Goal: Task Accomplishment & Management: Manage account settings

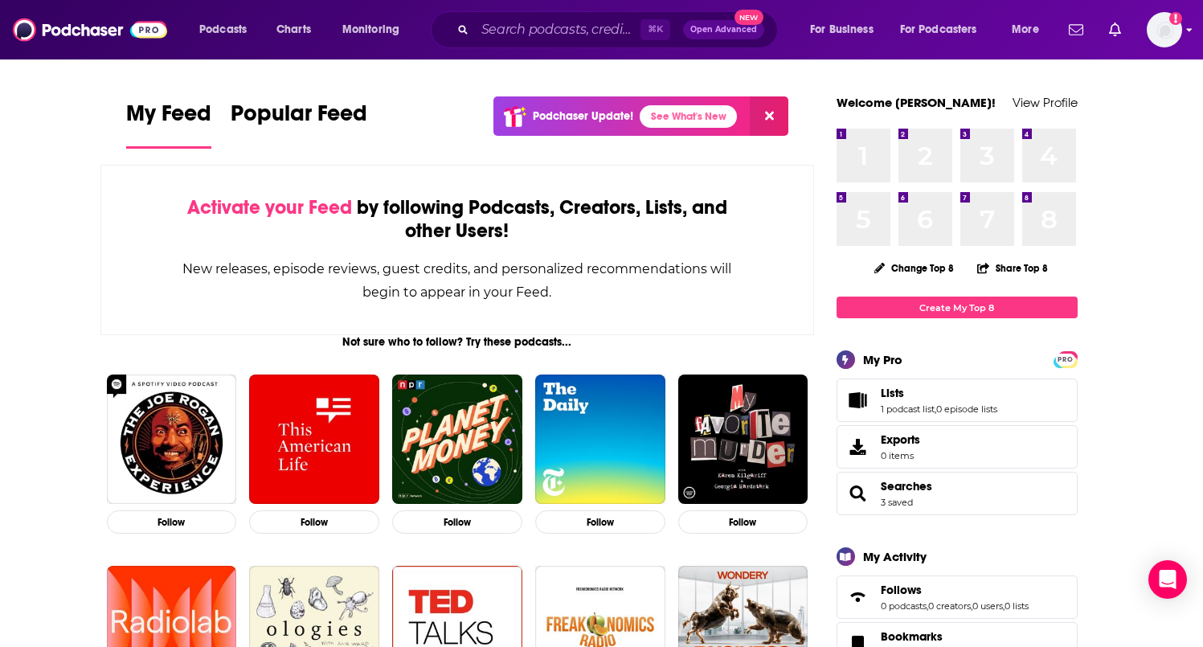
click at [1163, 28] on img "Logged in as nsteagall" at bounding box center [1164, 29] width 35 height 35
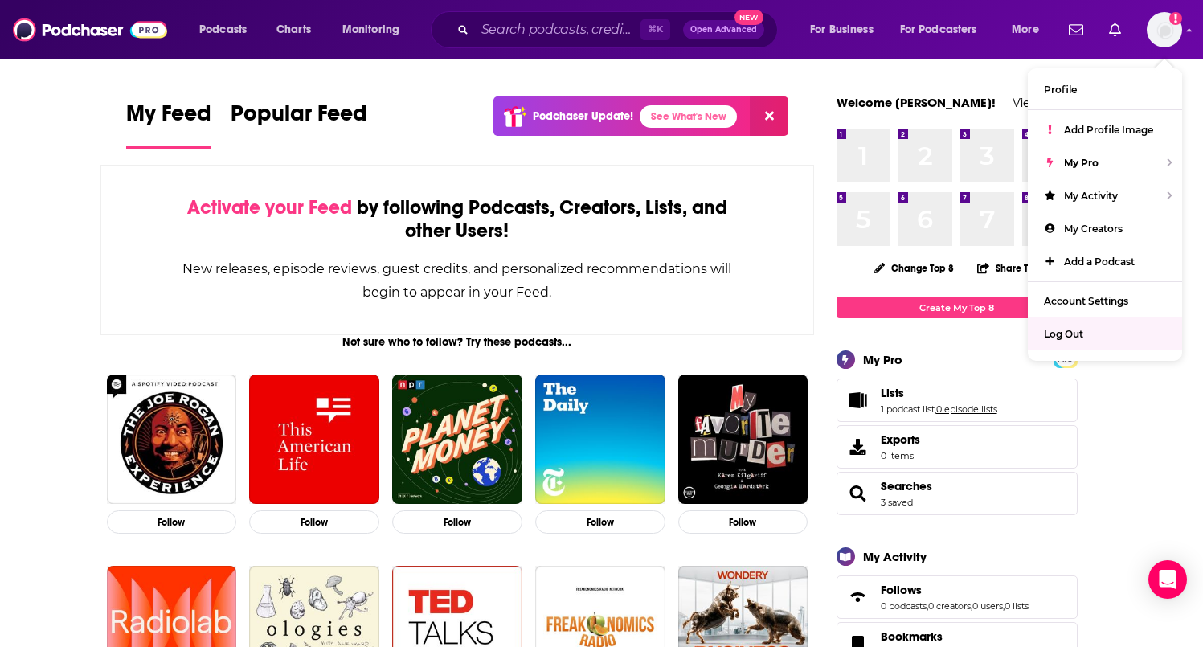
click at [997, 407] on link "0 episode lists" at bounding box center [966, 408] width 61 height 11
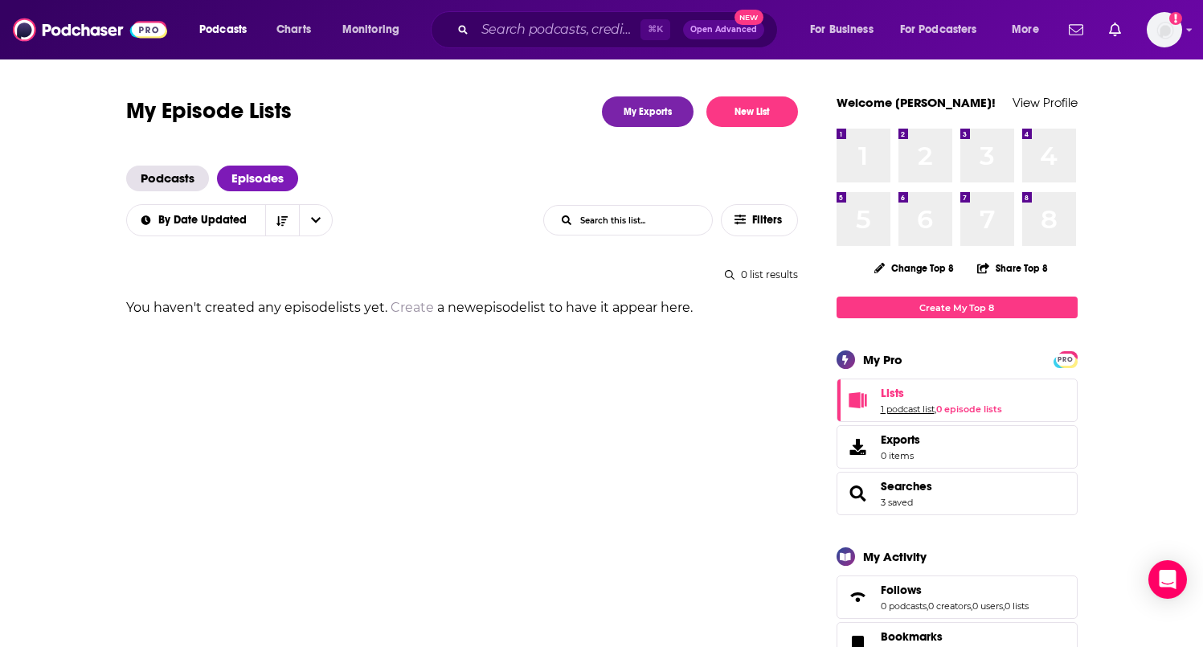
click at [903, 407] on link "1 podcast list" at bounding box center [908, 408] width 54 height 11
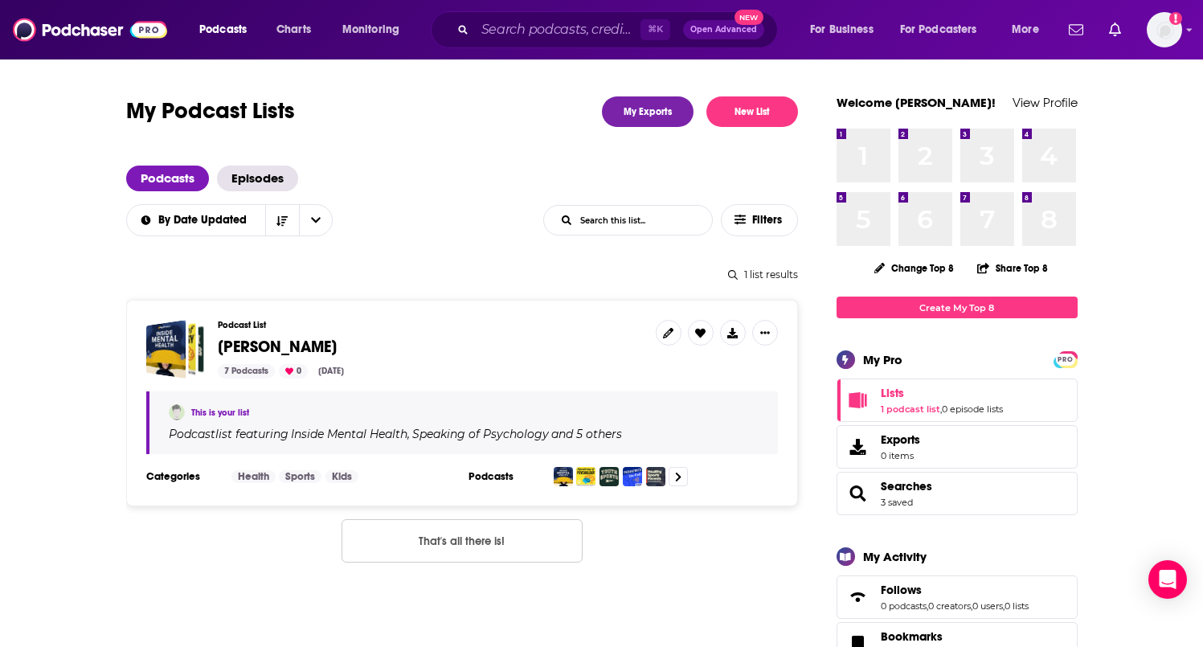
click at [377, 331] on div "Podcast List [PERSON_NAME] 7 Podcasts 0 [DATE]" at bounding box center [430, 349] width 425 height 59
click at [672, 329] on icon at bounding box center [668, 333] width 10 height 10
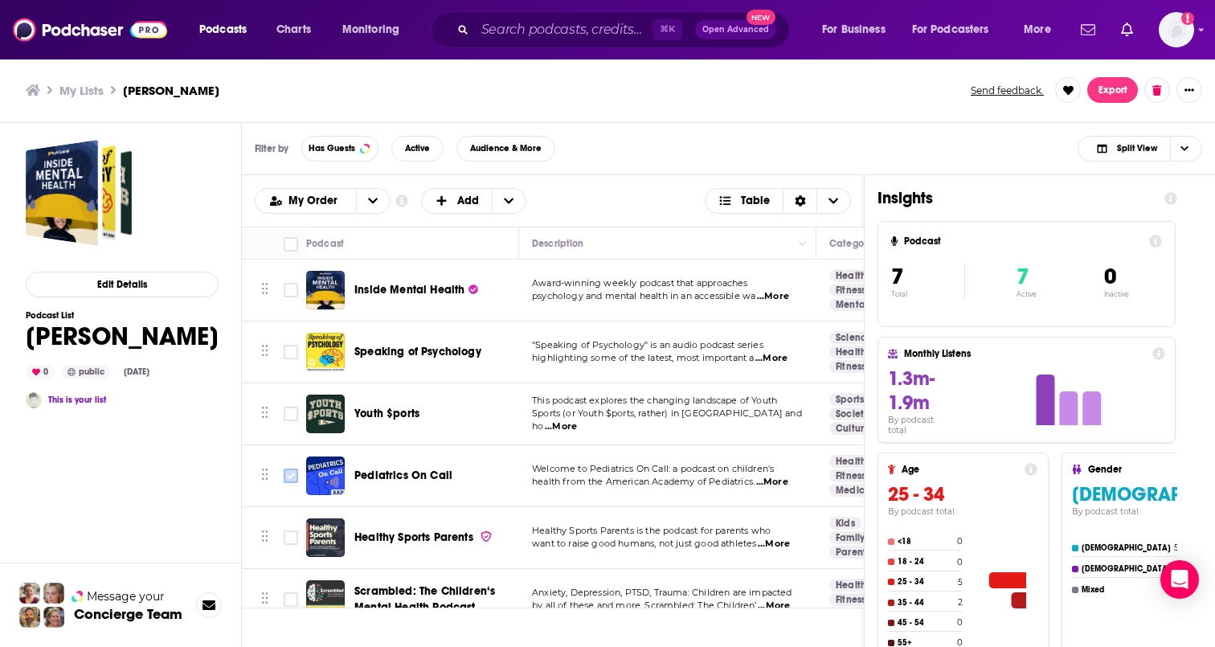
click at [291, 481] on input "Toggle select row" at bounding box center [291, 475] width 14 height 14
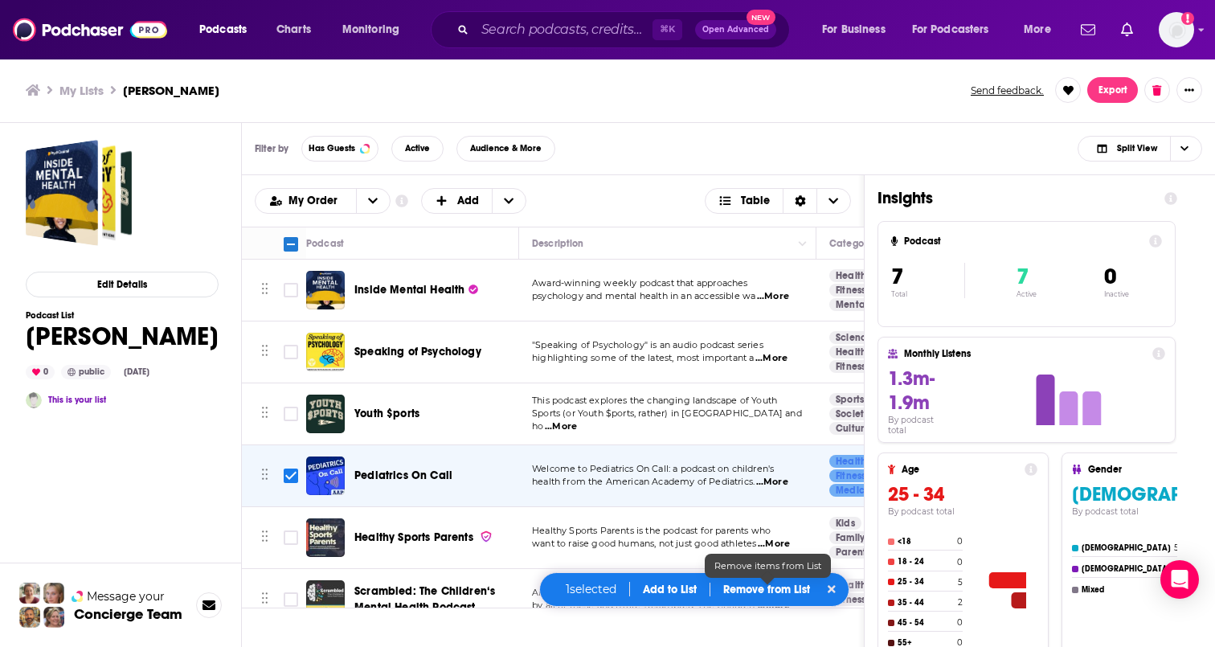
click at [772, 584] on p "Remove from List" at bounding box center [766, 589] width 87 height 14
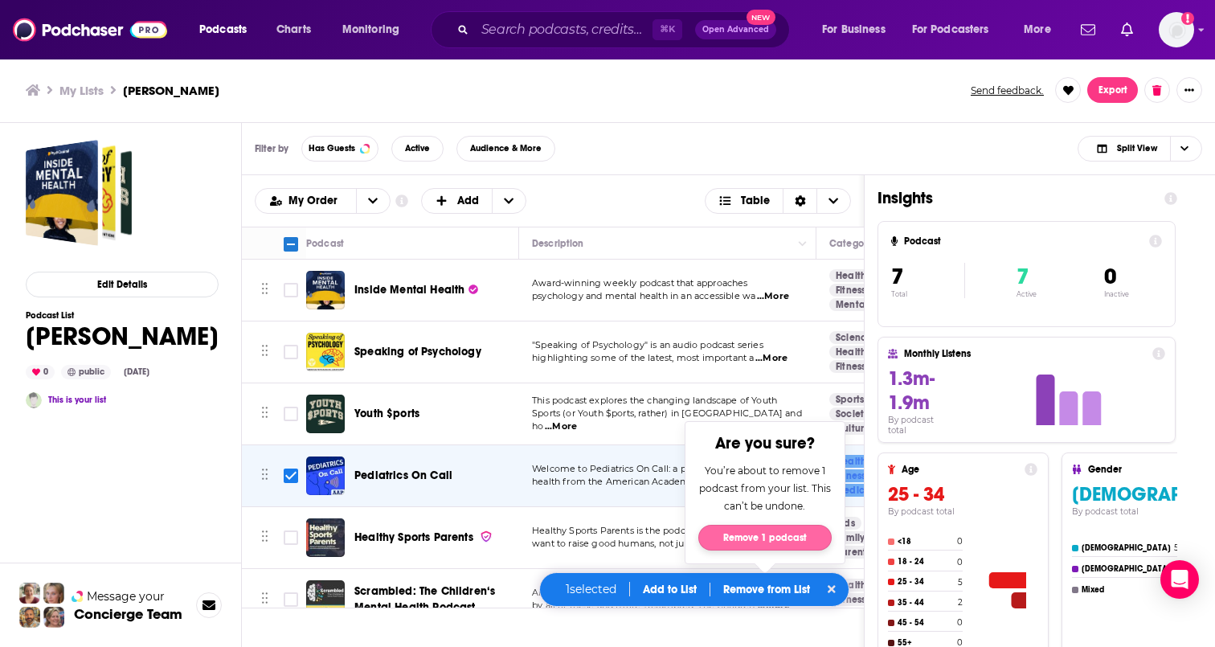
click at [779, 538] on button "Remove 1 podcast" at bounding box center [764, 538] width 133 height 26
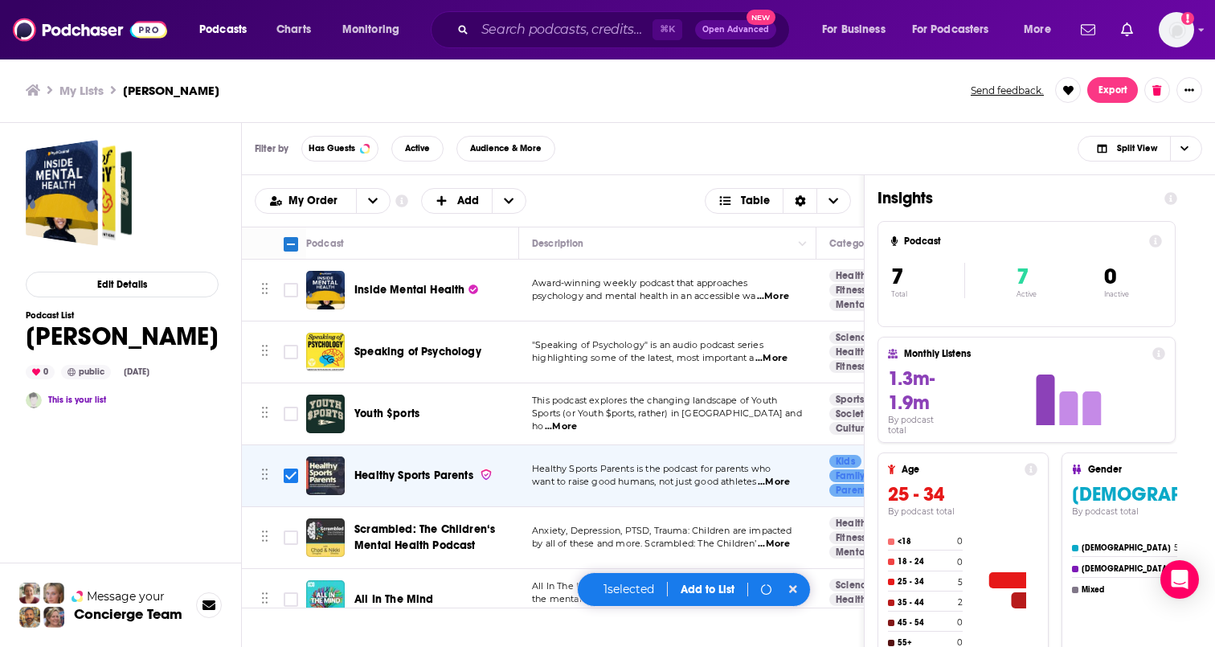
checkbox input "false"
click at [656, 174] on div "Filter by Has Guests Active Audience & More Split View" at bounding box center [728, 149] width 973 height 52
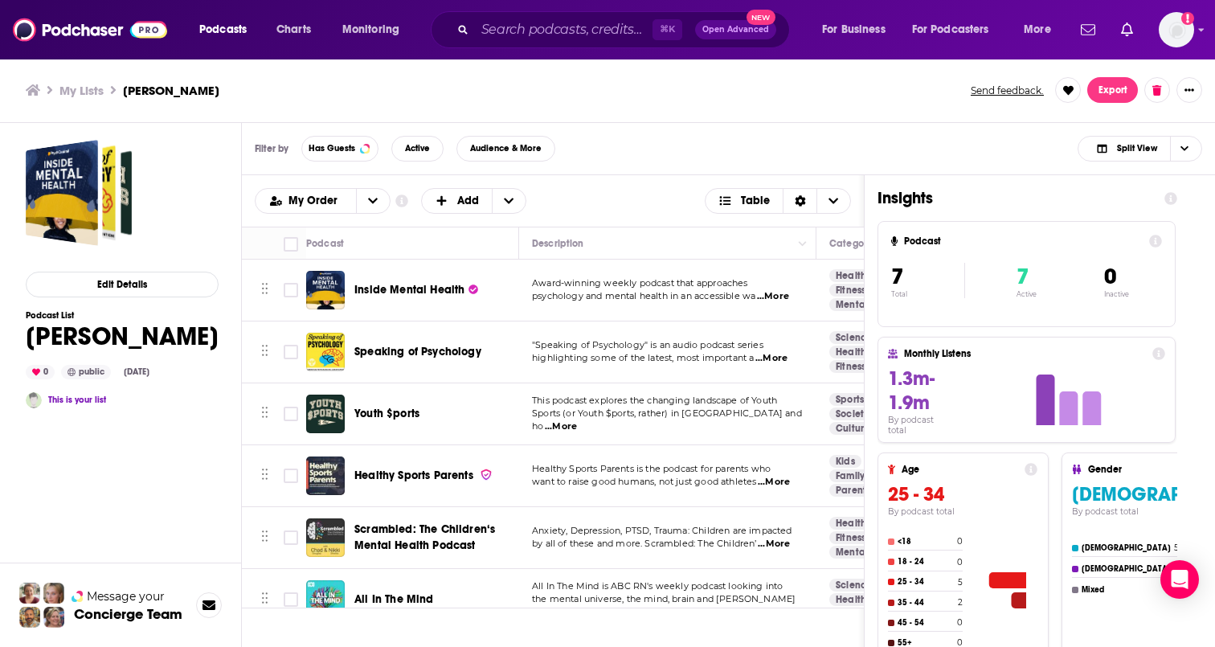
click at [1187, 81] on button "Show More Button" at bounding box center [1189, 90] width 26 height 26
click at [841, 125] on div "Filter by Has Guests Active Audience & More Split View" at bounding box center [728, 149] width 973 height 52
click at [559, 22] on input "Search podcasts, credits, & more..." at bounding box center [564, 30] width 178 height 26
click at [1193, 34] on img "Logged in as nsteagall" at bounding box center [1176, 29] width 35 height 35
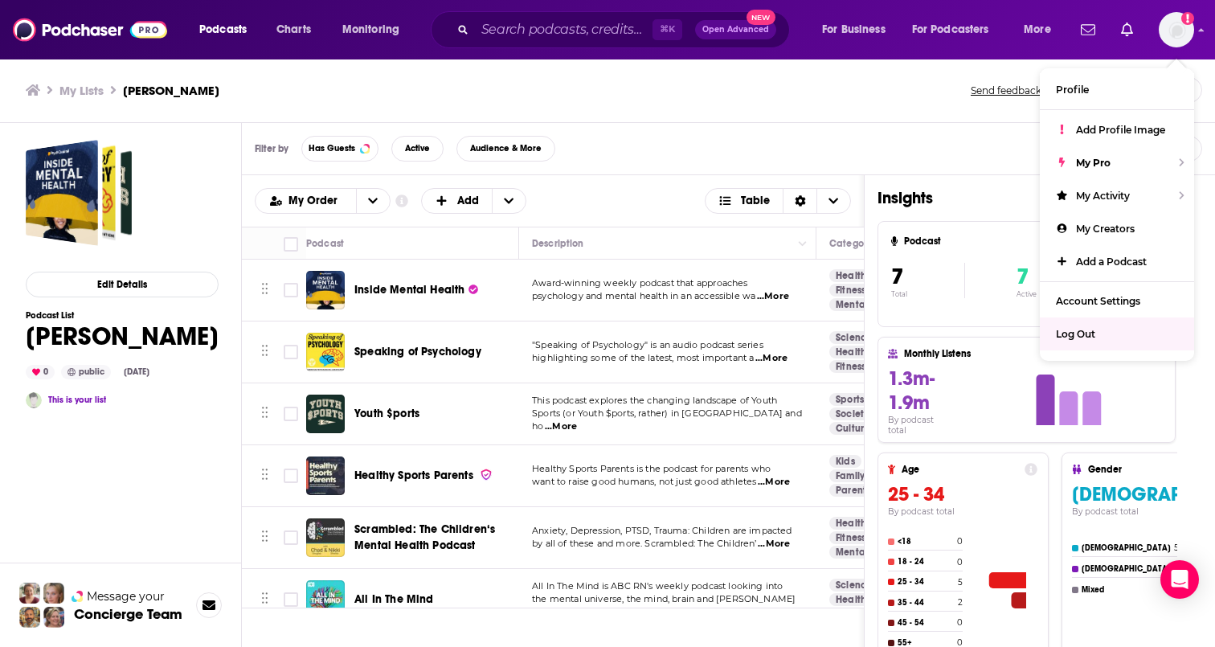
click at [682, 126] on div "Filter by Has Guests Active Audience & More Split View" at bounding box center [728, 149] width 973 height 52
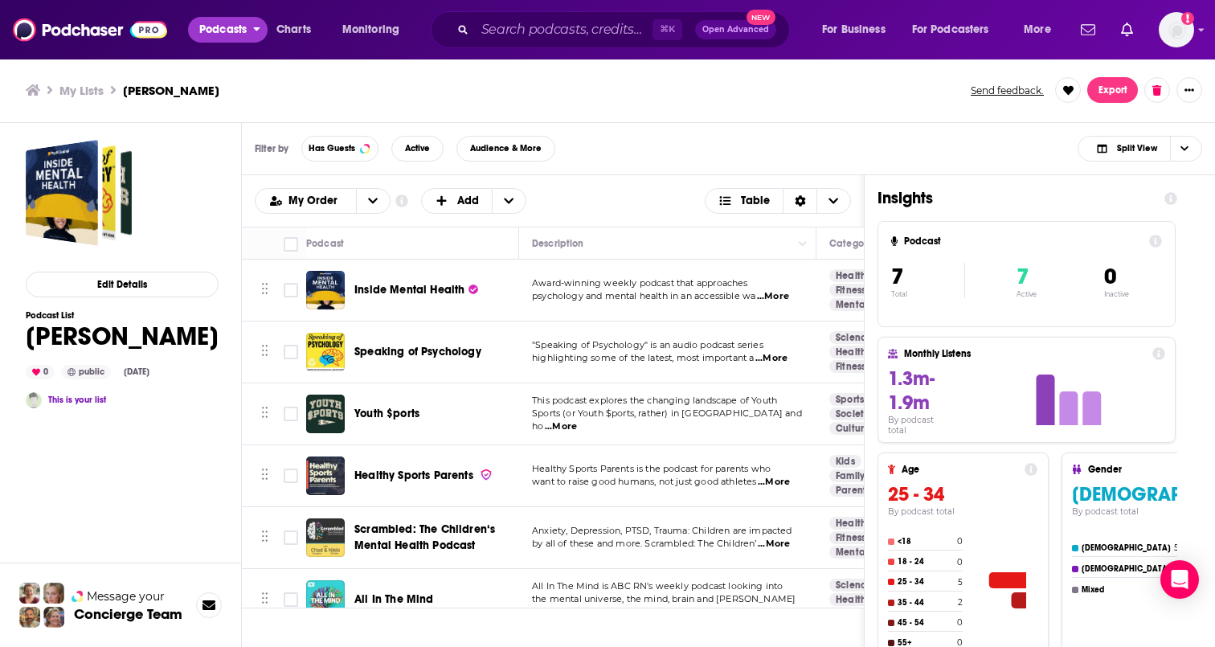
click at [211, 29] on span "Podcasts" at bounding box center [222, 29] width 47 height 22
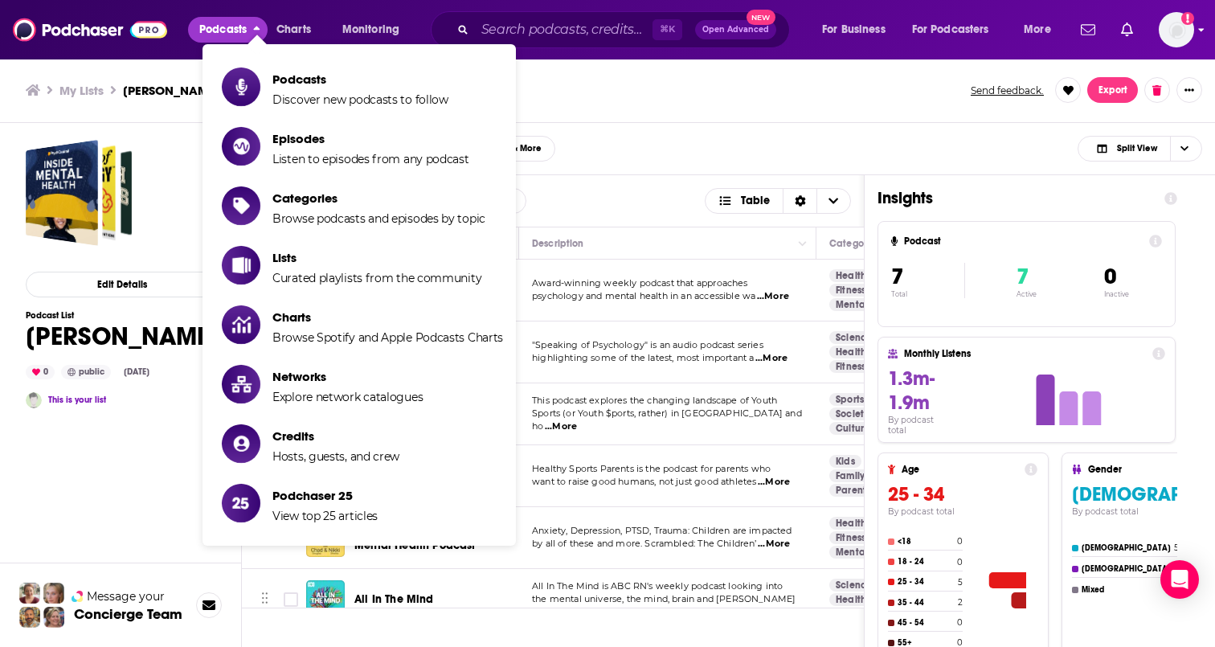
click at [1177, 32] on img "Logged in as nsteagall" at bounding box center [1176, 29] width 35 height 35
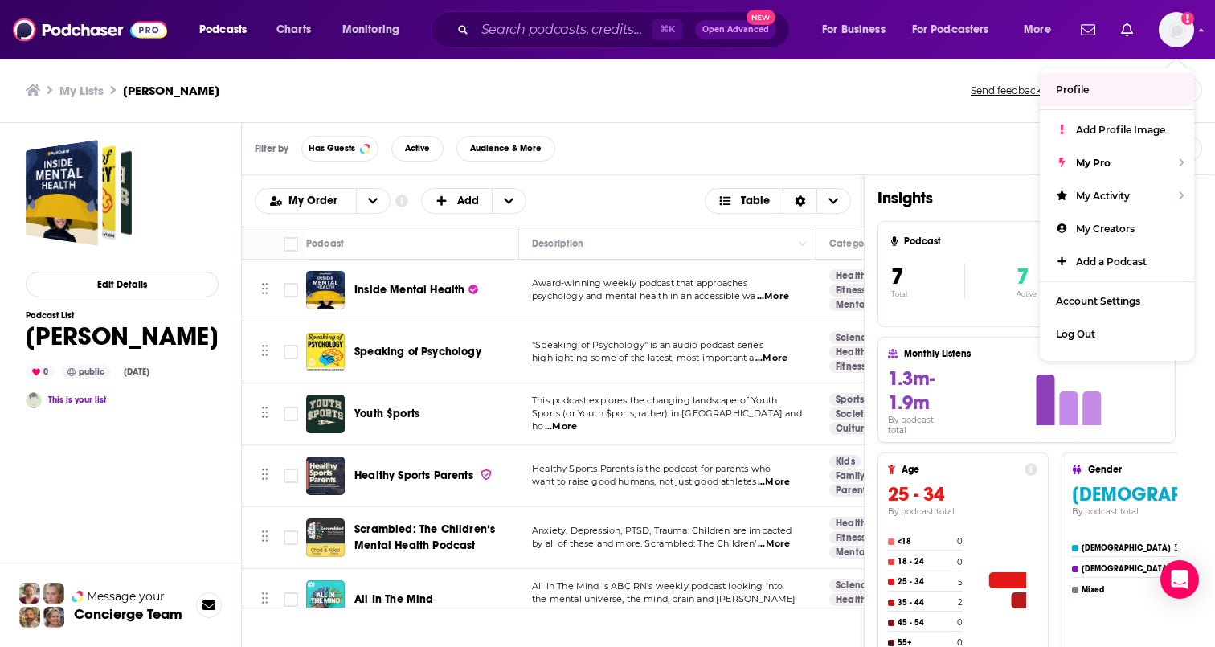
click at [1117, 94] on link "Profile" at bounding box center [1117, 89] width 154 height 33
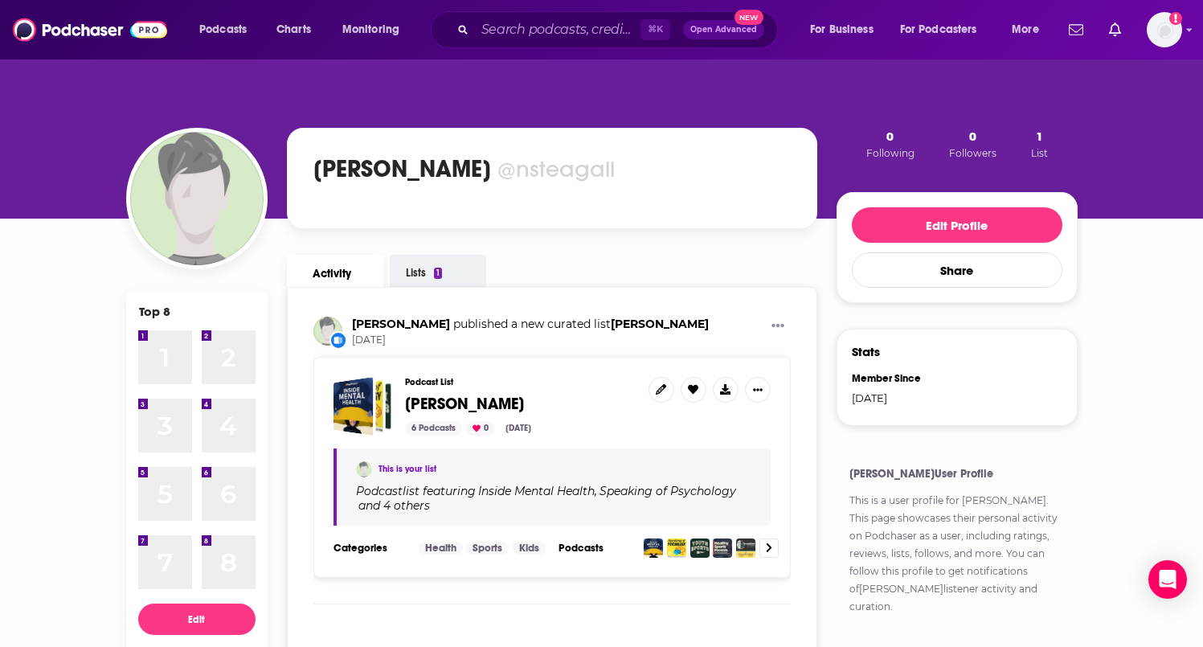
click at [1126, 266] on div "Top 8 1 1 2 2 3 3 4 4 5 5 6 6 7 7 8 8 Edit Share Top 8 [PERSON_NAME] @nsteagall…" at bounding box center [601, 516] width 1203 height 917
